Goal: Complete application form

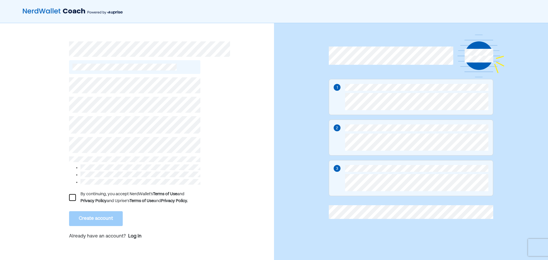
click at [100, 134] on div "By continuing, you accept NerdWallet’s Terms of Use and Privacy Policy and Upri…" at bounding box center [134, 159] width 131 height 171
click at [63, 160] on div "By continuing, you accept NerdWallet’s Terms of Use and Privacy Policy and Upri…" at bounding box center [137, 144] width 274 height 242
click at [73, 195] on div at bounding box center [72, 197] width 7 height 7
click at [94, 214] on button "Create account" at bounding box center [96, 218] width 54 height 15
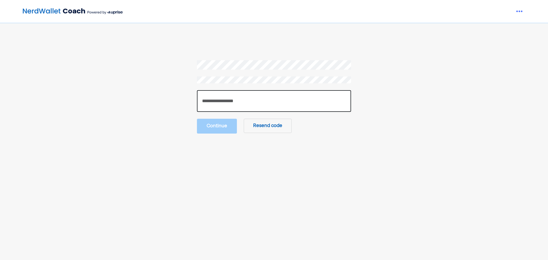
click at [268, 103] on input "number" at bounding box center [274, 101] width 154 height 22
paste input "******"
type input "******"
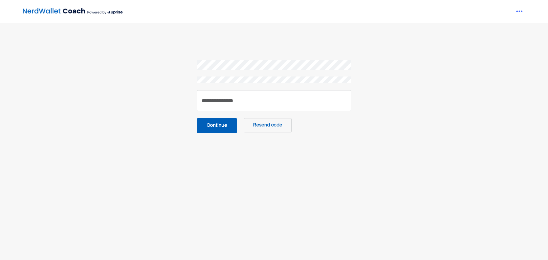
click at [221, 120] on button "Continue" at bounding box center [217, 125] width 40 height 15
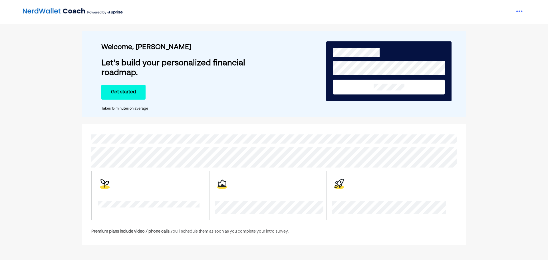
click at [136, 95] on button "Get started" at bounding box center [123, 92] width 44 height 15
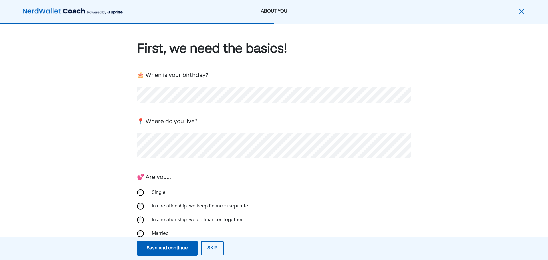
click at [118, 169] on div "First, we need the basics! 🎂 When is your birthday? 📍 Where do you live? 💕 Are …" at bounding box center [274, 186] width 548 height 325
click at [144, 192] on div "Single" at bounding box center [274, 193] width 274 height 14
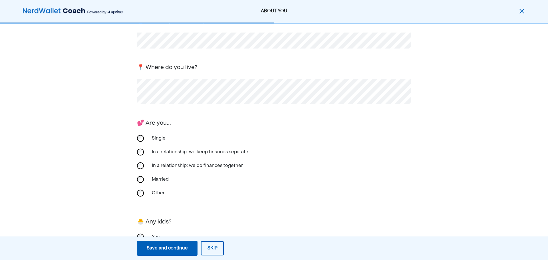
scroll to position [89, 0]
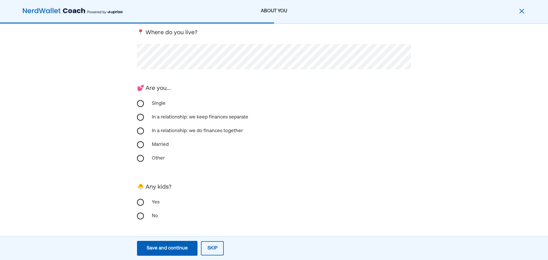
click at [153, 213] on div "No" at bounding box center [176, 216] width 57 height 14
click at [163, 250] on div "Save and continue" at bounding box center [167, 248] width 41 height 7
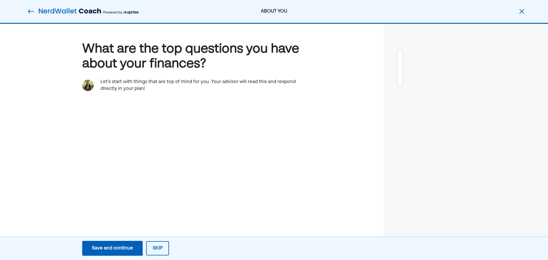
scroll to position [0, 0]
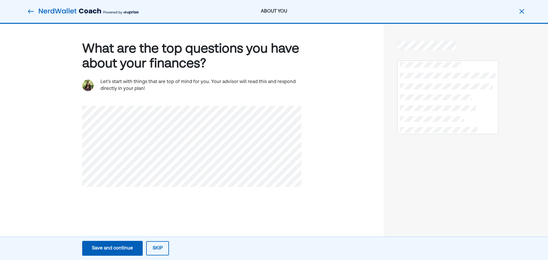
click at [122, 250] on div "Save and continue" at bounding box center [112, 248] width 41 height 7
